Goal: Information Seeking & Learning: Understand process/instructions

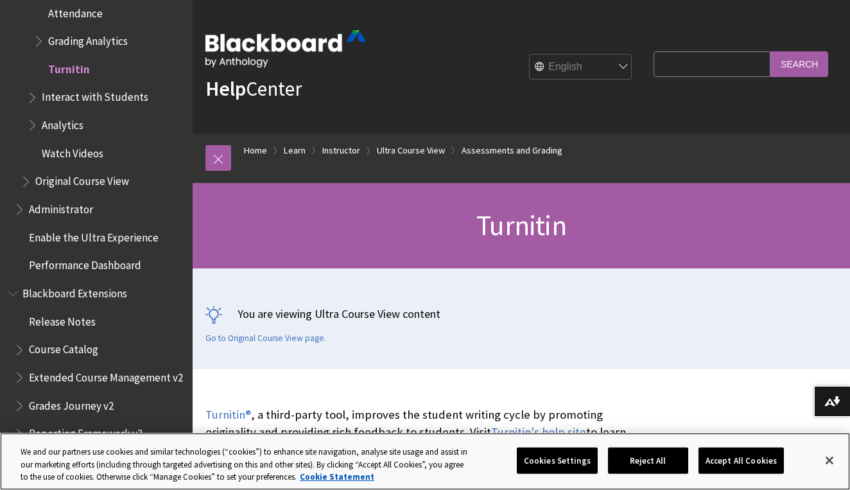
click at [721, 454] on button "Accept All Cookies" at bounding box center [741, 460] width 85 height 27
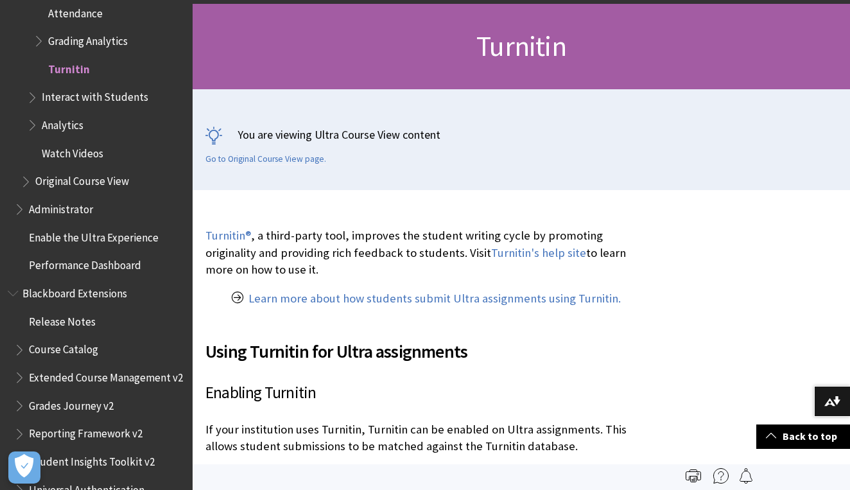
scroll to position [176, 0]
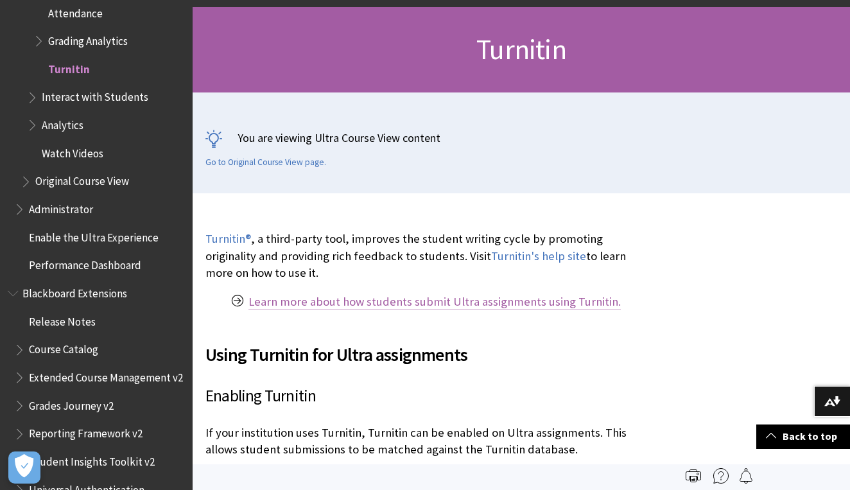
click at [351, 297] on link "Learn more about how students submit Ultra assignments using Turnitin." at bounding box center [435, 301] width 372 height 15
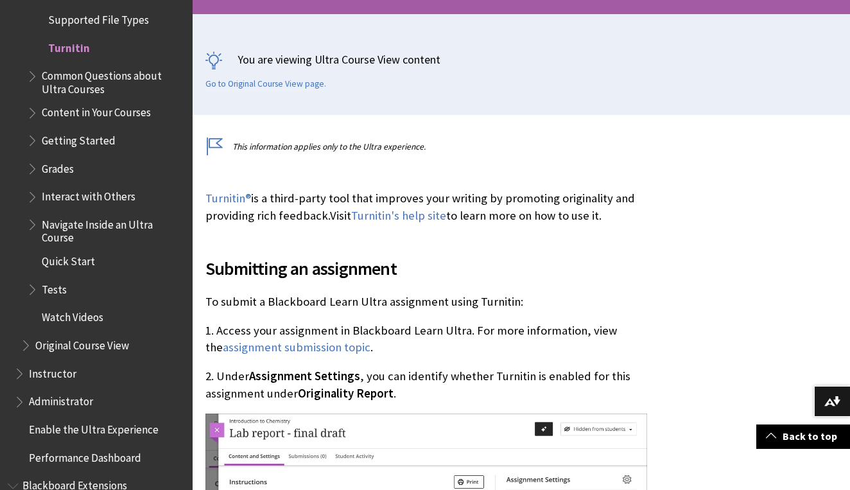
scroll to position [258, 0]
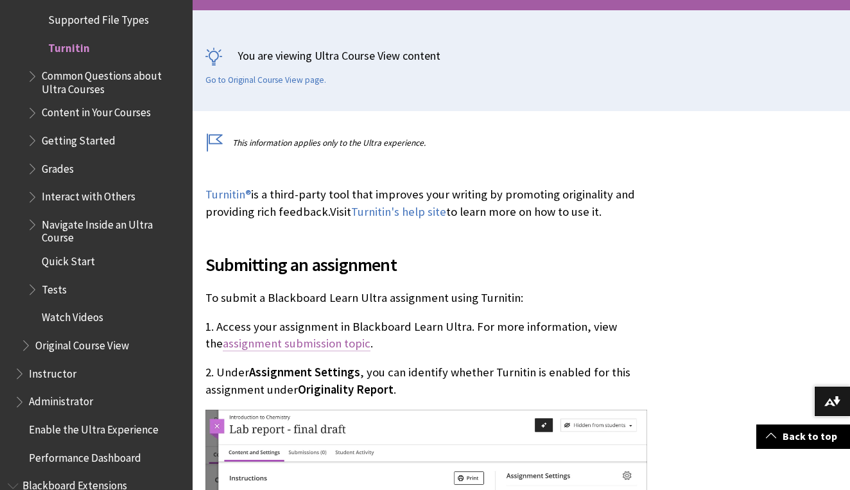
click at [293, 351] on link "assignment submission topic" at bounding box center [297, 343] width 148 height 15
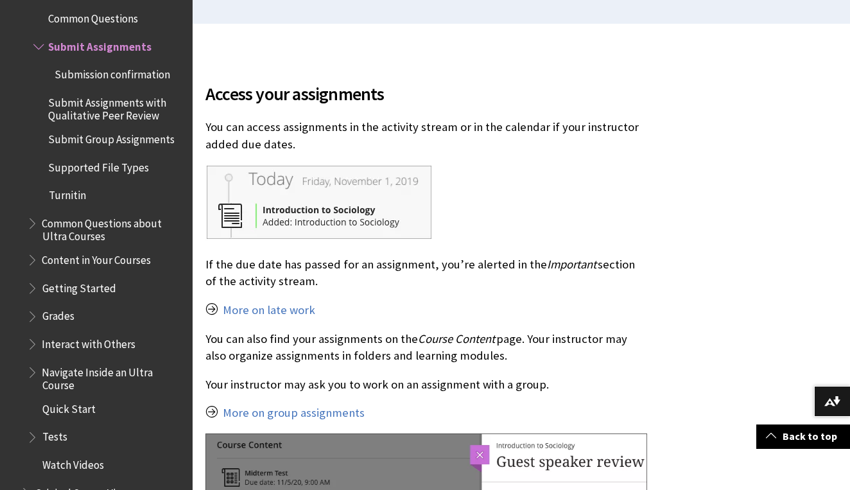
scroll to position [347, 0]
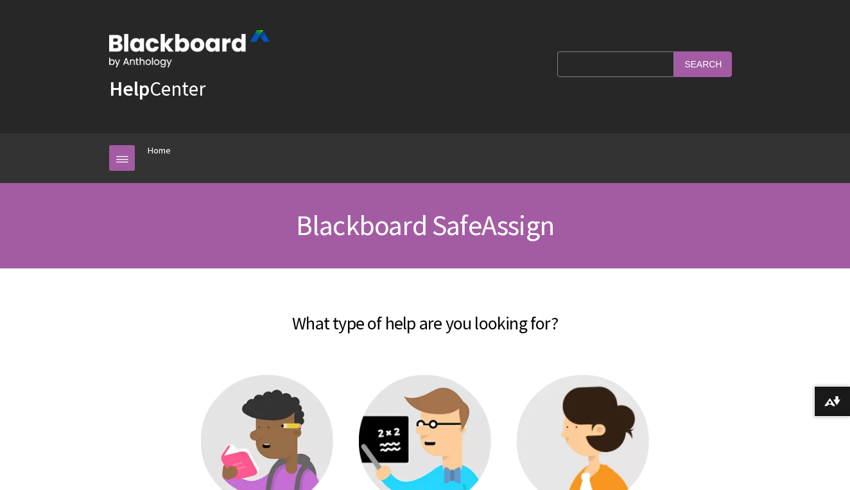
scroll to position [1271, 0]
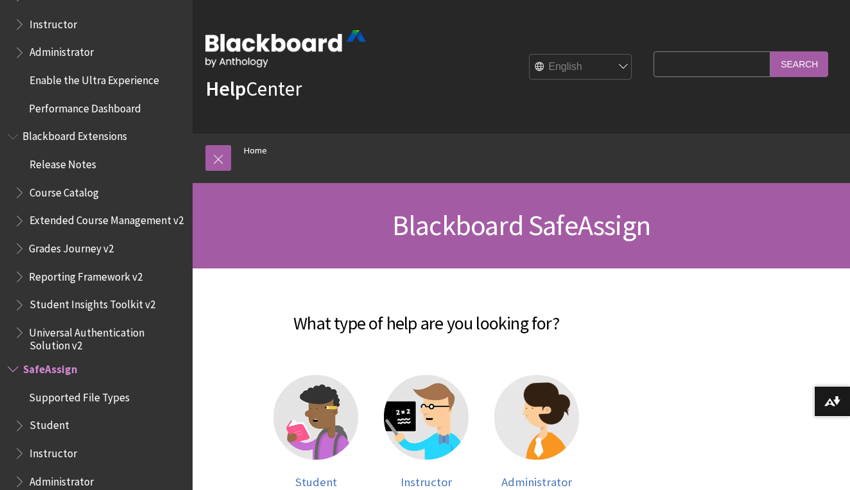
click at [42, 415] on span "Student" at bounding box center [49, 423] width 40 height 17
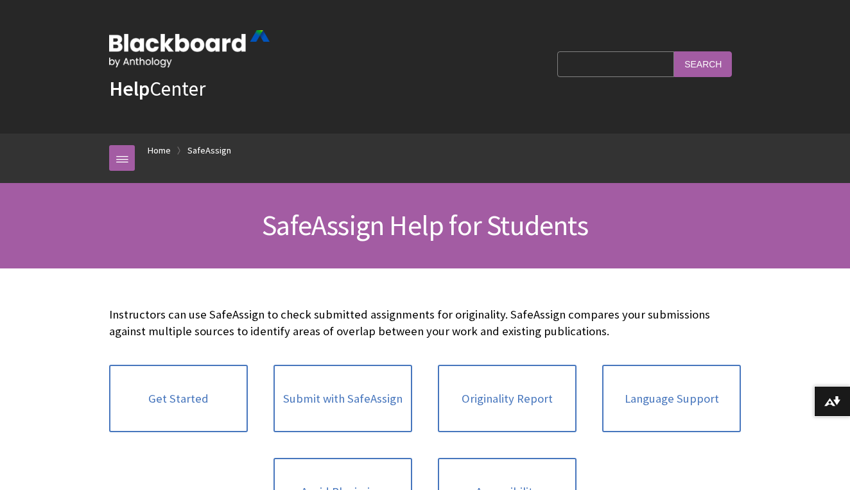
scroll to position [1437, 0]
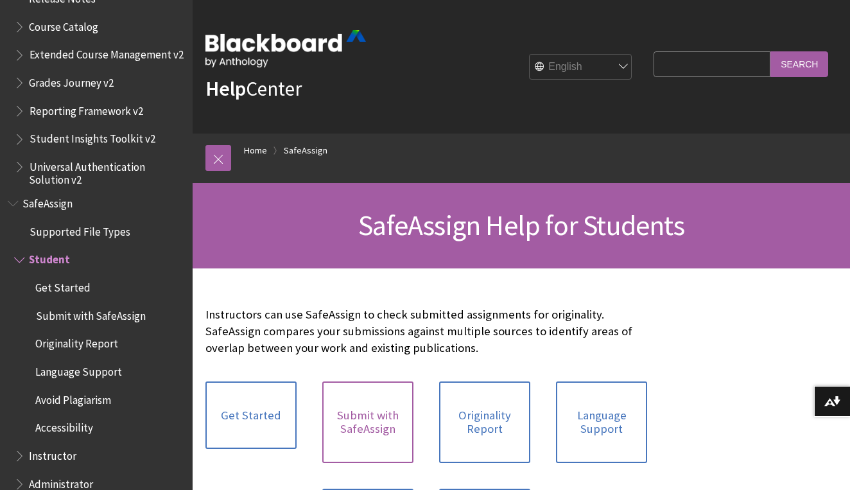
click at [353, 426] on link "Submit with SafeAssign" at bounding box center [367, 422] width 91 height 82
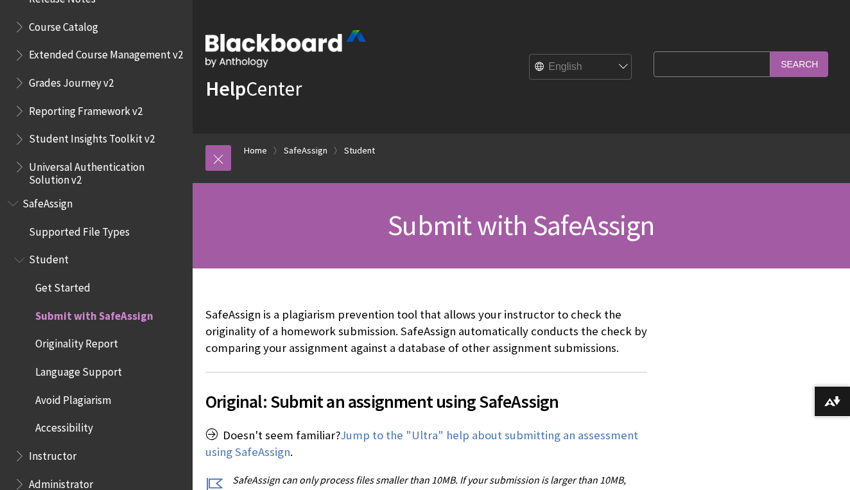
click at [40, 193] on span "SafeAssign" at bounding box center [47, 201] width 50 height 17
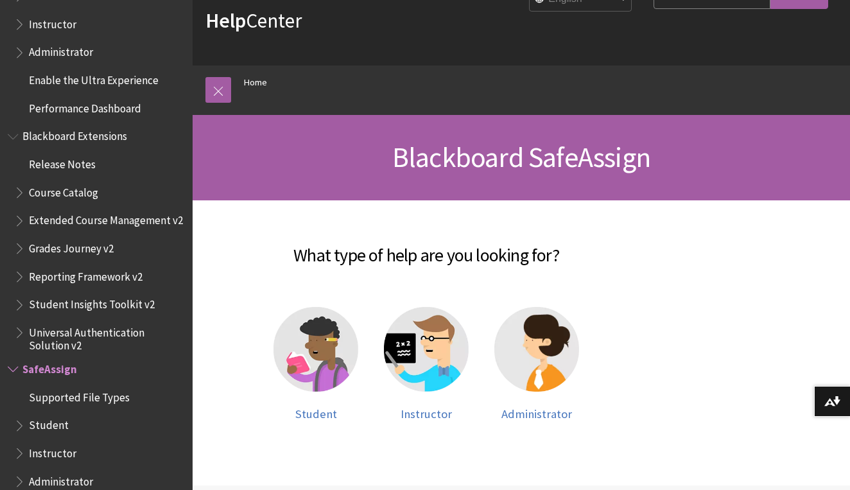
scroll to position [74, 0]
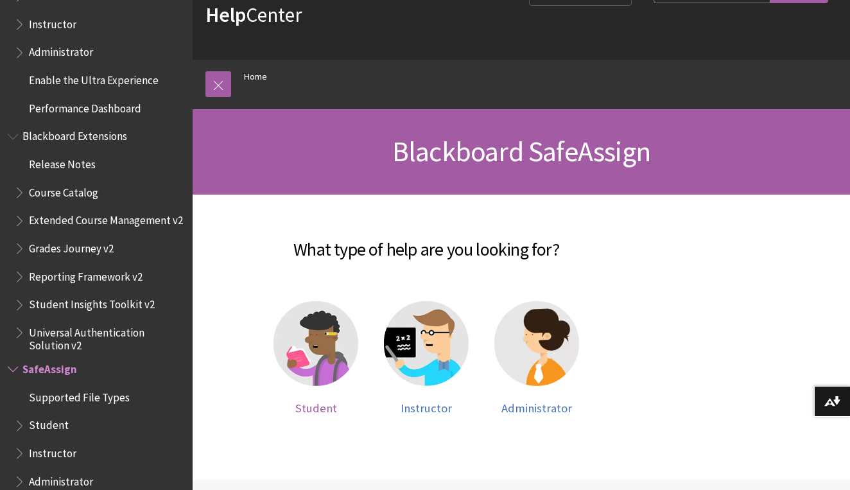
click at [315, 342] on img at bounding box center [316, 343] width 85 height 85
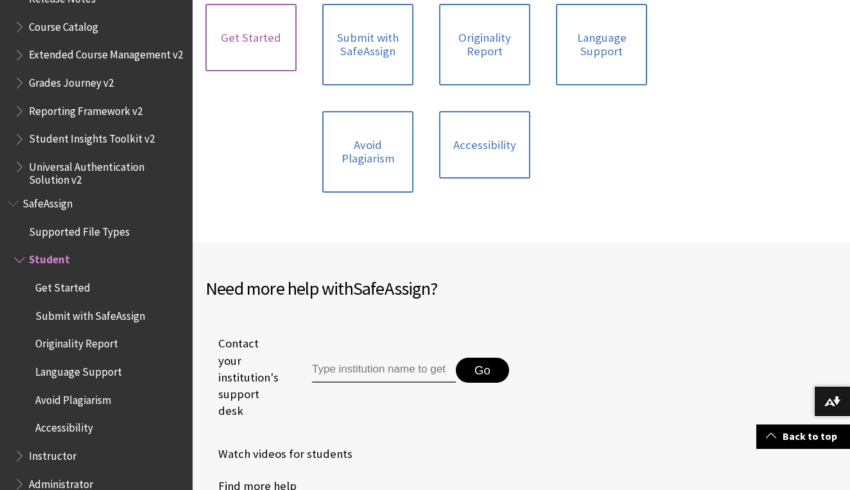
scroll to position [411, 0]
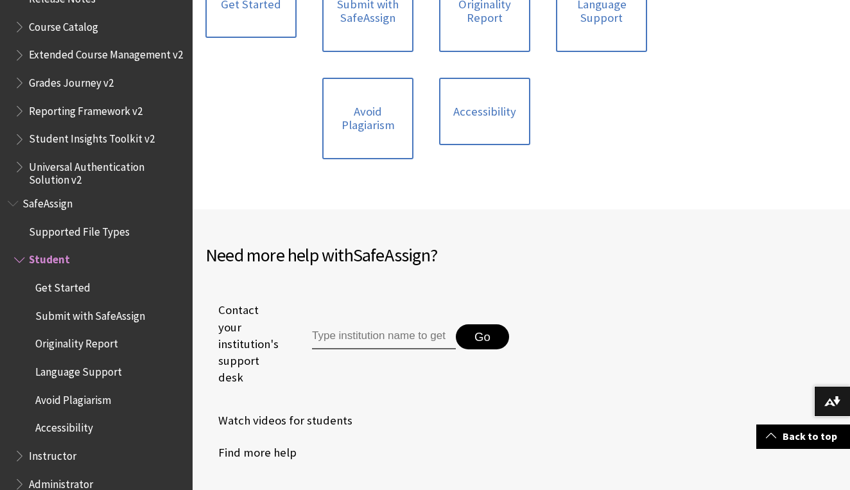
click at [354, 324] on input "Type institution name to get support" at bounding box center [384, 337] width 144 height 26
type input "c"
click at [71, 277] on span "Get Started" at bounding box center [62, 285] width 55 height 17
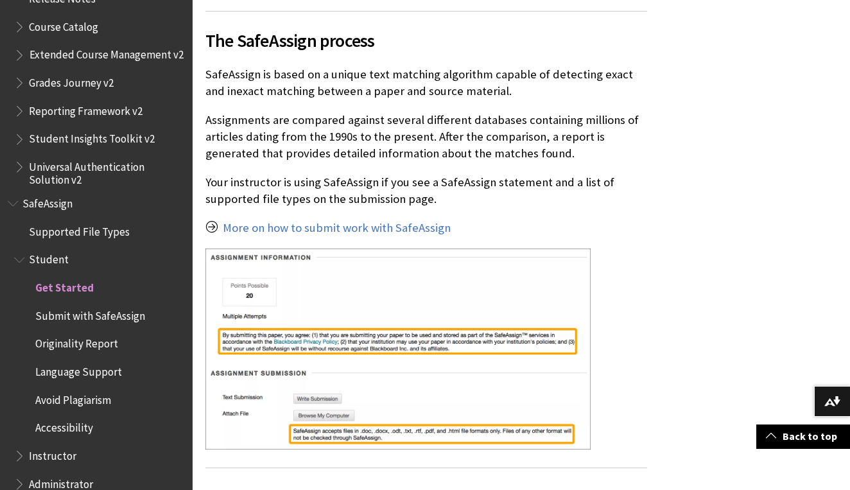
scroll to position [385, 0]
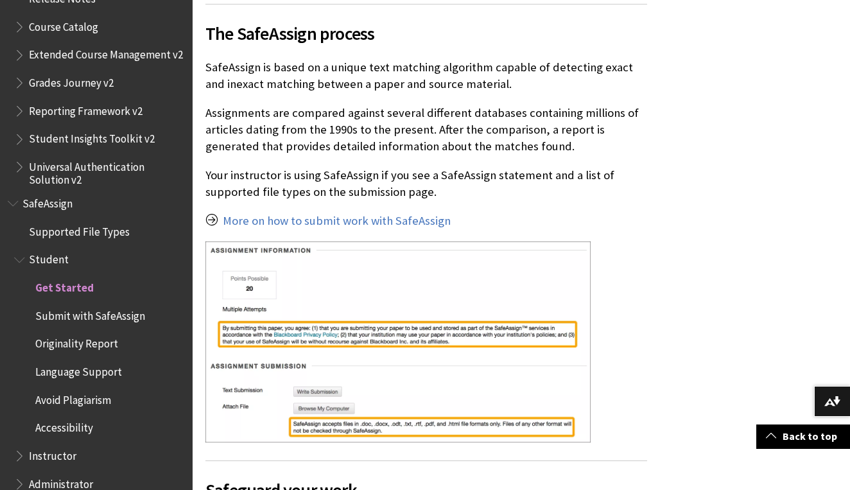
click at [69, 305] on span "Submit with SafeAssign" at bounding box center [90, 313] width 110 height 17
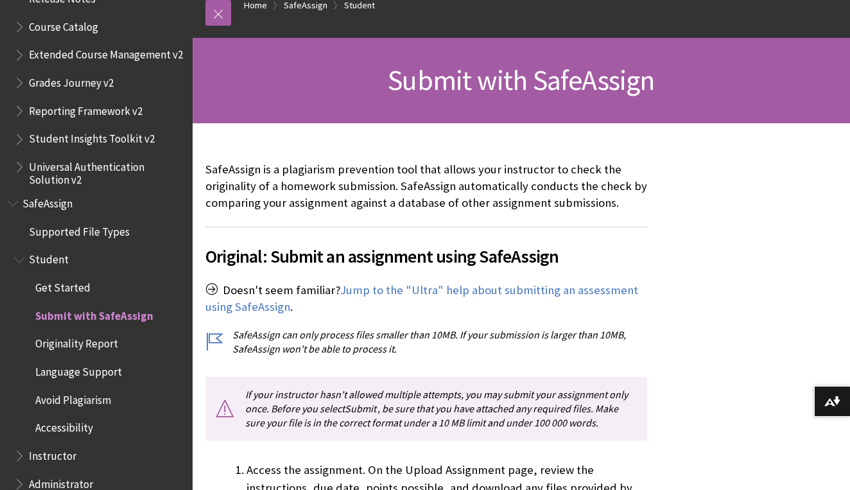
scroll to position [147, 0]
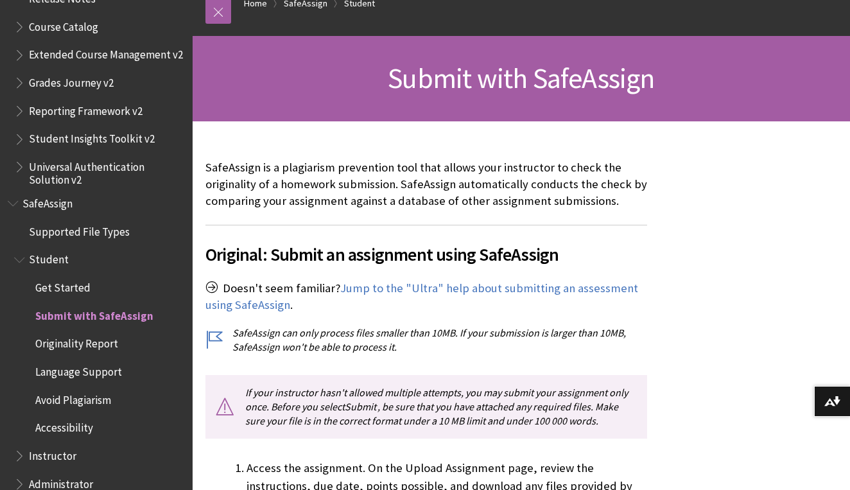
click at [206, 353] on p "SafeAssign can only process files smaller than 10MB. If your submission is larg…" at bounding box center [427, 340] width 442 height 29
click at [216, 354] on p "SafeAssign can only process files smaller than 10MB. If your submission is larg…" at bounding box center [427, 340] width 442 height 29
click at [213, 354] on p "SafeAssign can only process files smaller than 10MB. If your submission is larg…" at bounding box center [427, 340] width 442 height 29
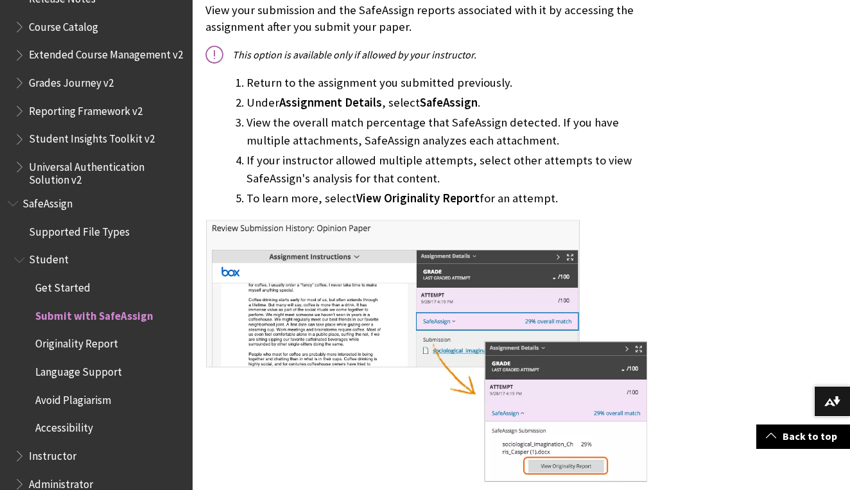
scroll to position [1026, 0]
